Goal: Information Seeking & Learning: Learn about a topic

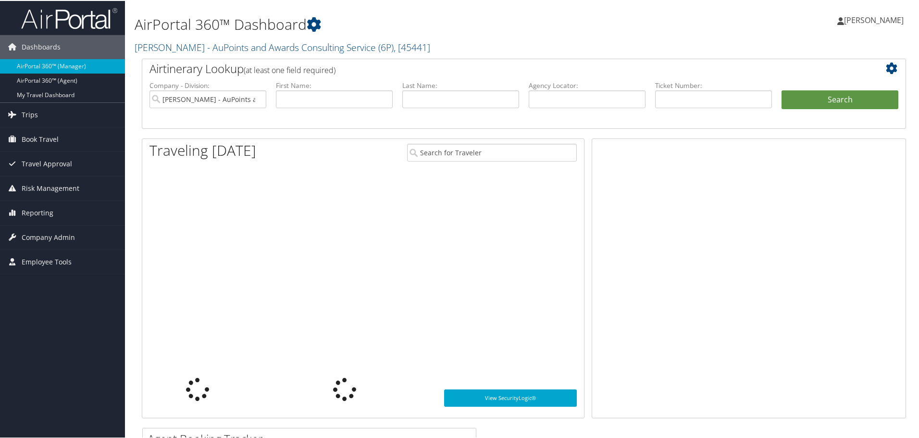
click at [47, 261] on span "Employee Tools" at bounding box center [47, 261] width 50 height 24
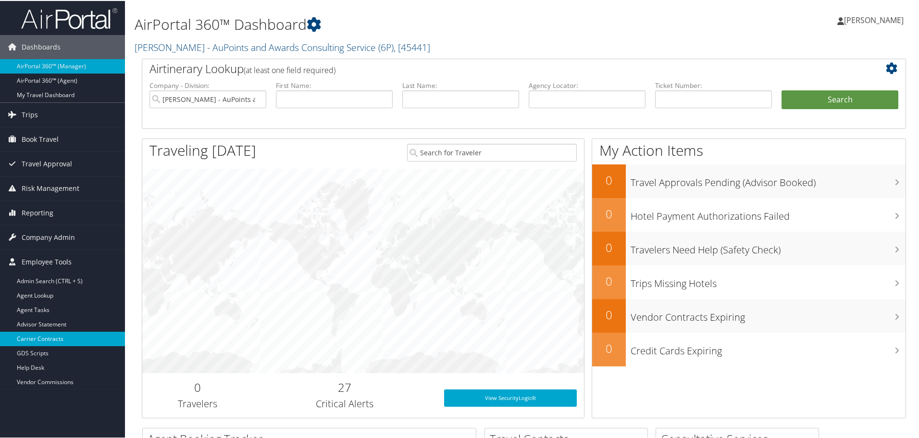
click at [49, 335] on link "Carrier Contracts" at bounding box center [62, 338] width 125 height 14
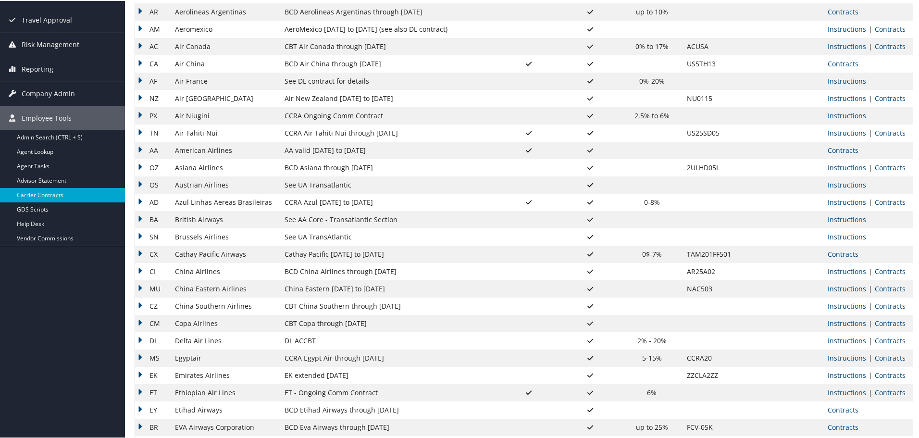
scroll to position [144, 0]
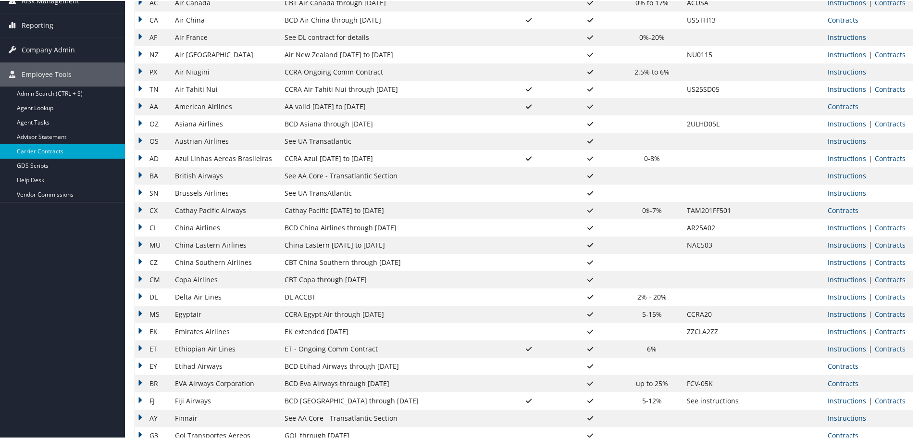
click at [885, 333] on link "Contracts" at bounding box center [890, 330] width 31 height 9
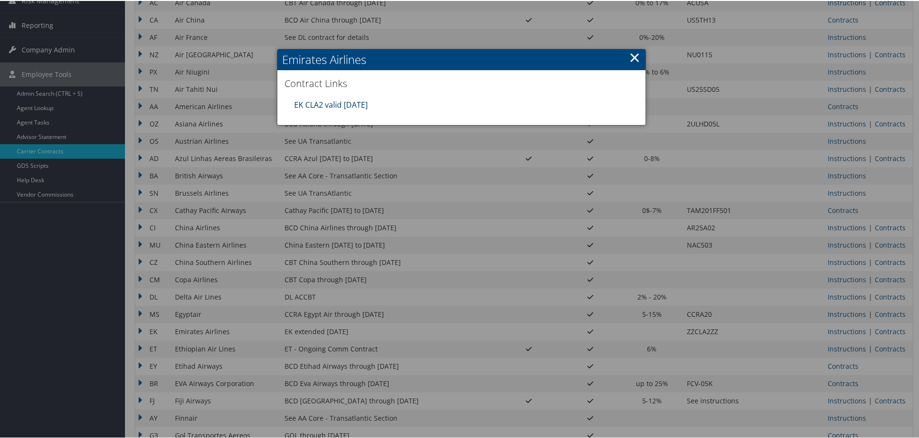
click at [345, 107] on link "EK CLA2 valid [DATE]" at bounding box center [331, 104] width 74 height 11
click at [539, 302] on div at bounding box center [461, 219] width 923 height 438
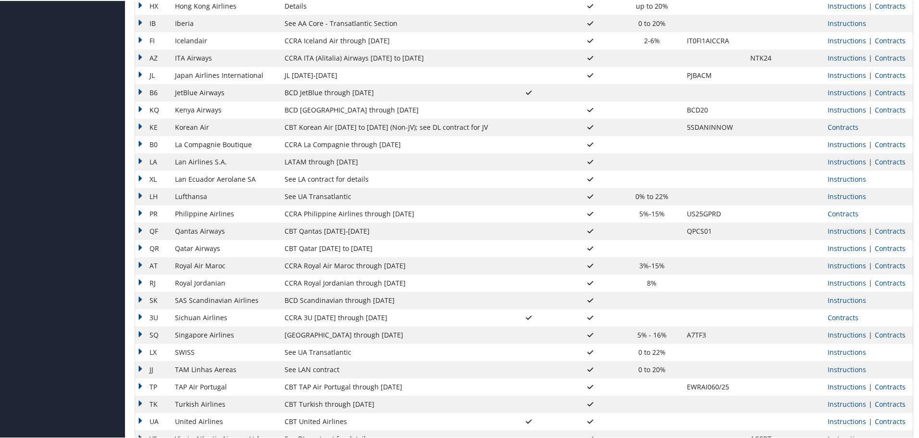
scroll to position [668, 0]
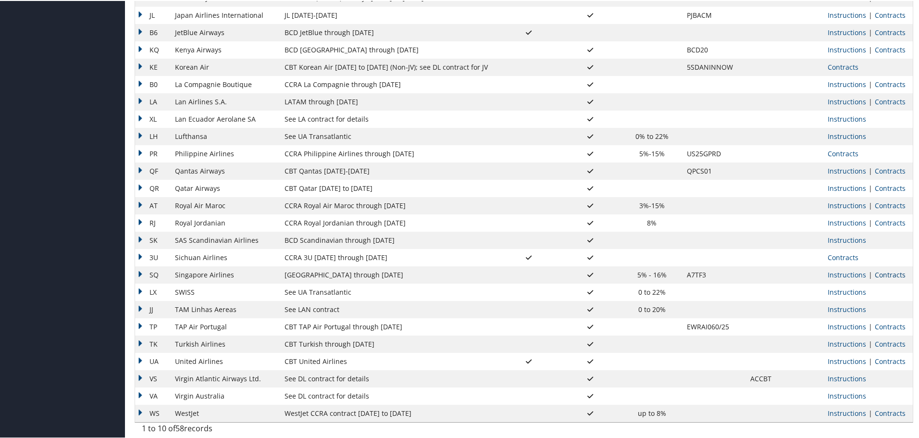
click at [881, 274] on link "Contracts" at bounding box center [890, 273] width 31 height 9
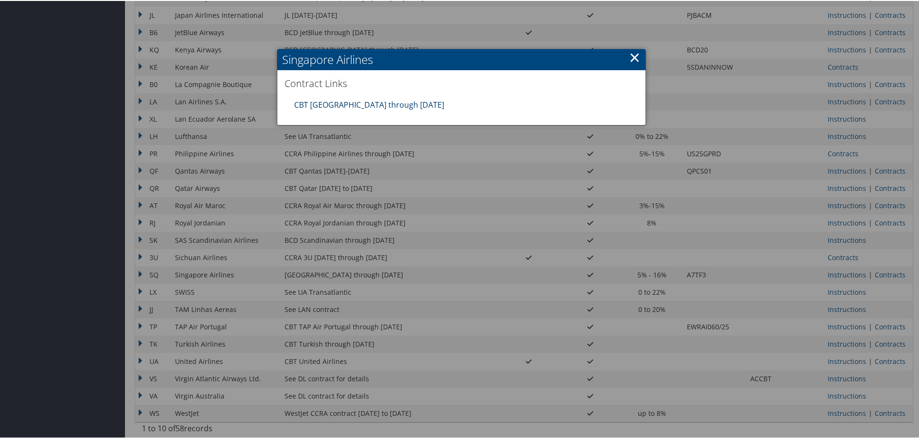
click at [344, 104] on link "CBT [GEOGRAPHIC_DATA] through [DATE]" at bounding box center [369, 104] width 150 height 11
drag, startPoint x: 400, startPoint y: 263, endPoint x: 204, endPoint y: 9, distance: 321.1
click at [400, 263] on div at bounding box center [461, 219] width 923 height 438
